Goal: Use online tool/utility: Utilize a website feature to perform a specific function

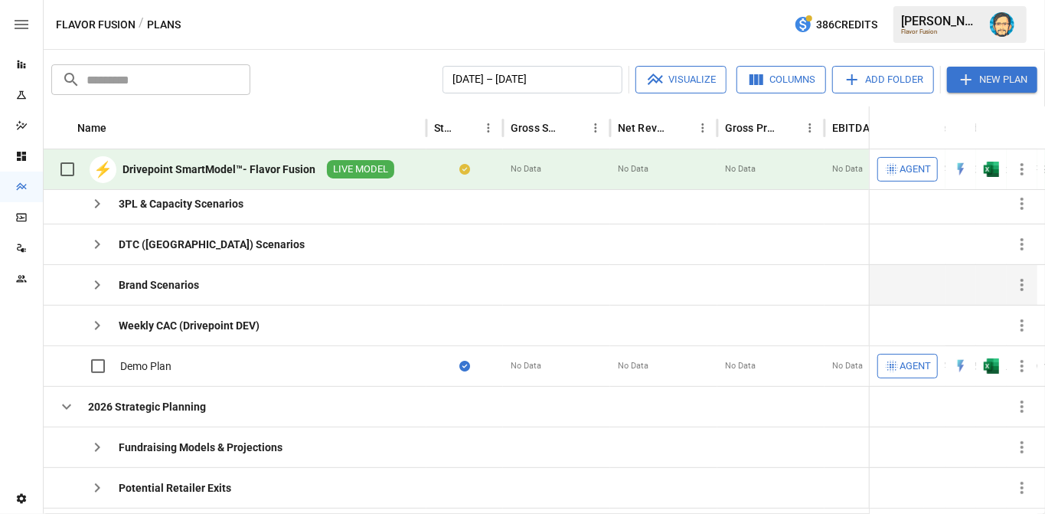
scroll to position [103, 0]
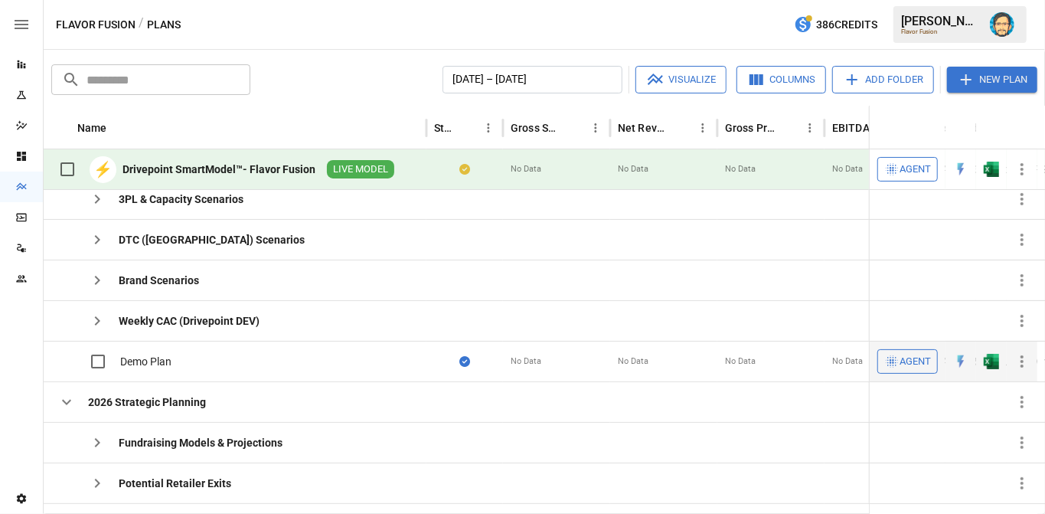
click at [892, 354] on icon "button" at bounding box center [891, 361] width 15 height 15
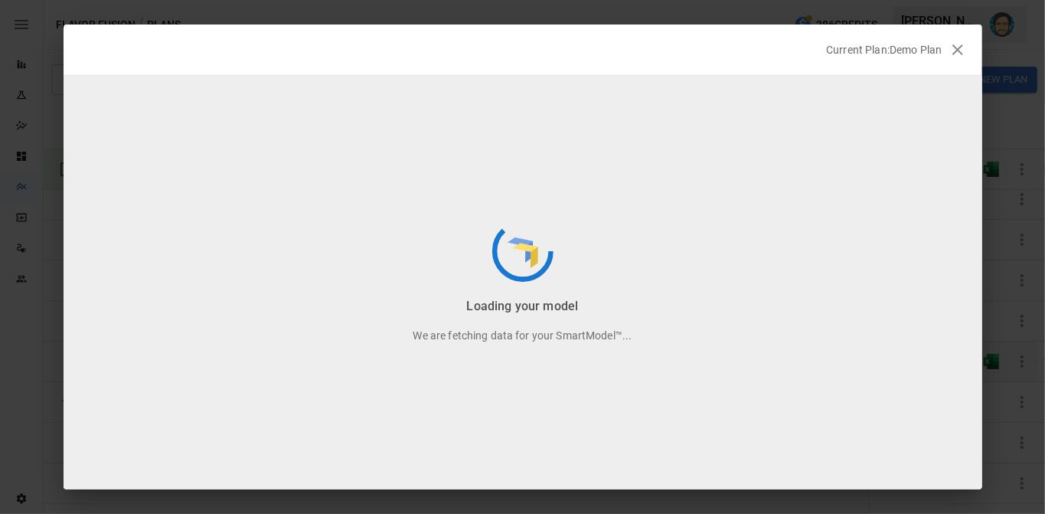
scroll to position [38, 0]
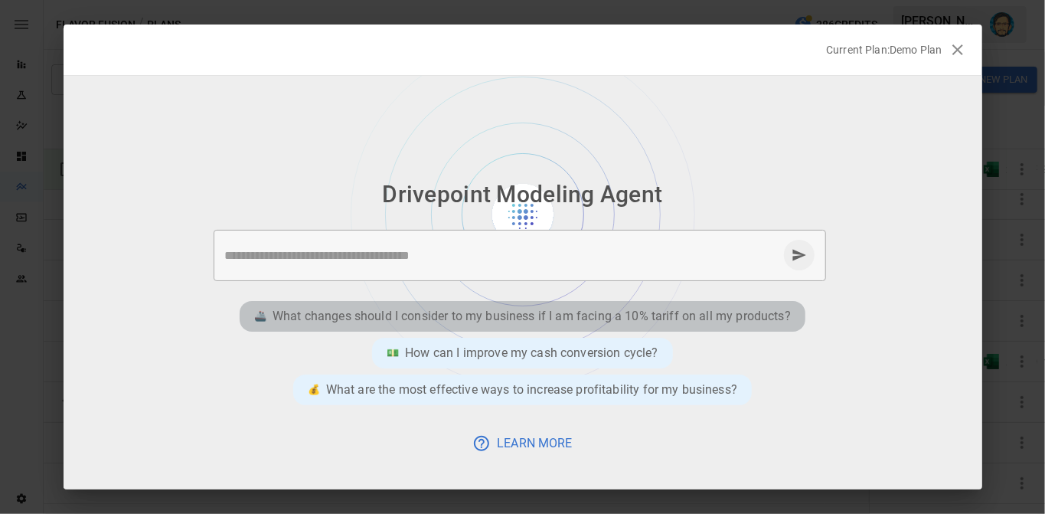
click at [548, 309] on p "What changes should I consider to my business if I am facing a 10% tariff on al…" at bounding box center [531, 316] width 518 height 18
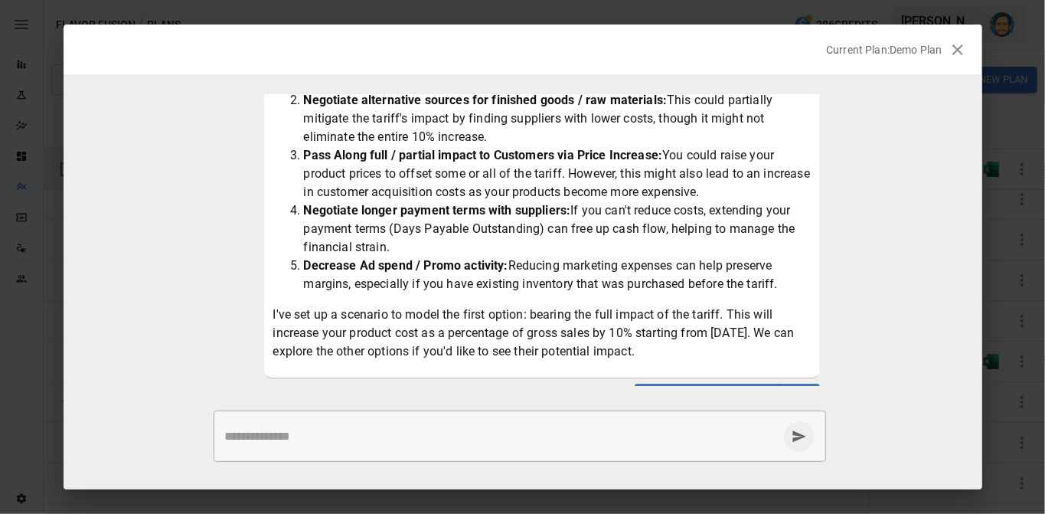
scroll to position [224, 0]
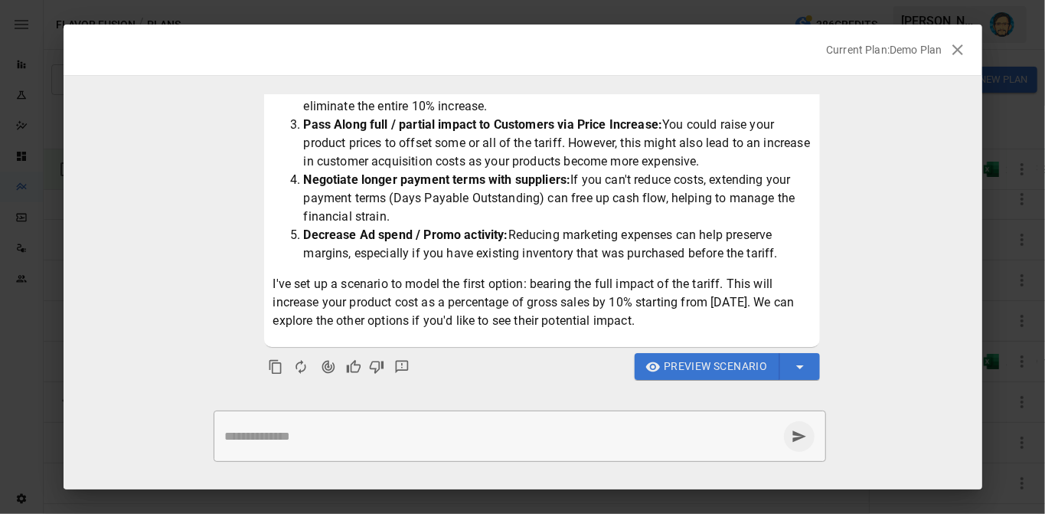
click at [840, 352] on ul "What changes should I consider to my business if I am facing a 10% tariff on al…" at bounding box center [523, 240] width 919 height 292
click at [742, 367] on span "Preview Scenario" at bounding box center [715, 366] width 103 height 19
click at [328, 363] on icon "Agent Changes Data" at bounding box center [328, 366] width 15 height 15
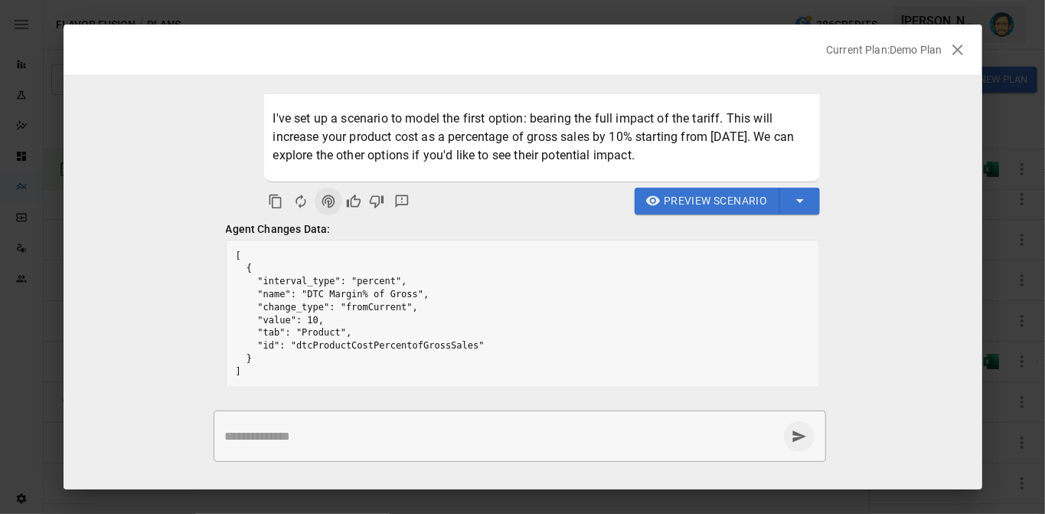
scroll to position [396, 0]
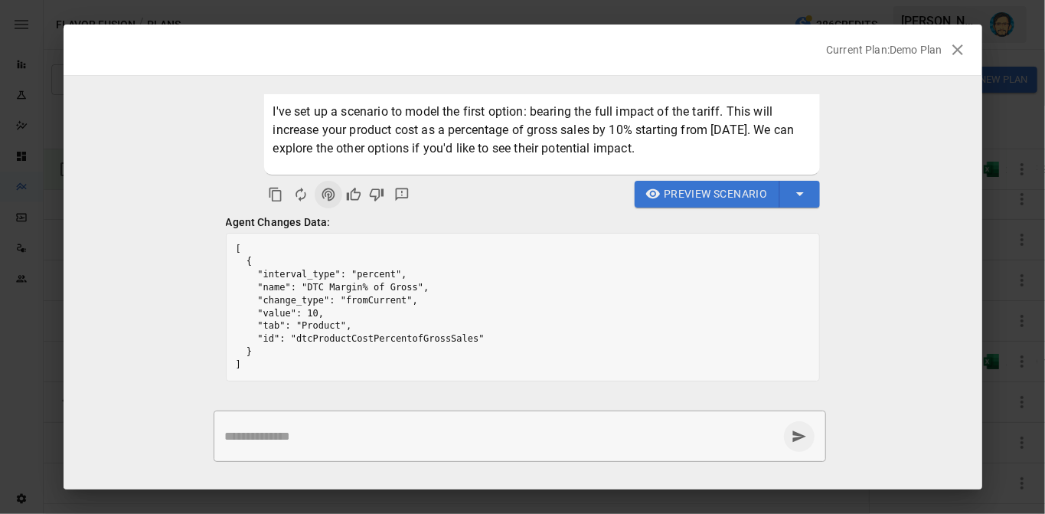
click at [837, 286] on ul "What changes should I consider to my business if I am facing a 10% tariff on al…" at bounding box center [523, 240] width 919 height 292
click at [951, 54] on icon "button" at bounding box center [957, 50] width 18 height 18
